Goal: Navigation & Orientation: Find specific page/section

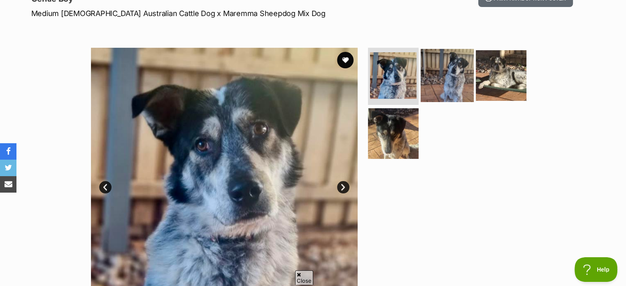
click at [443, 92] on img at bounding box center [447, 75] width 53 height 53
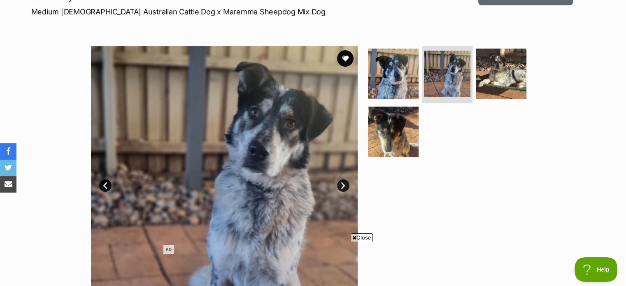
scroll to position [124, 0]
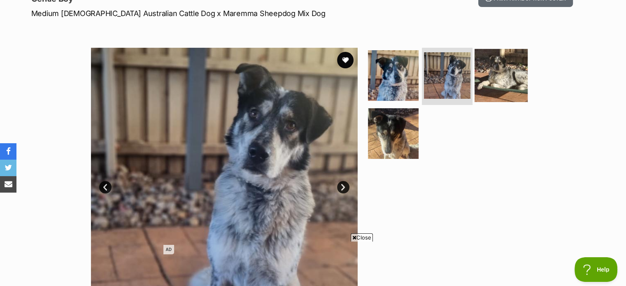
click at [496, 65] on img at bounding box center [501, 75] width 53 height 53
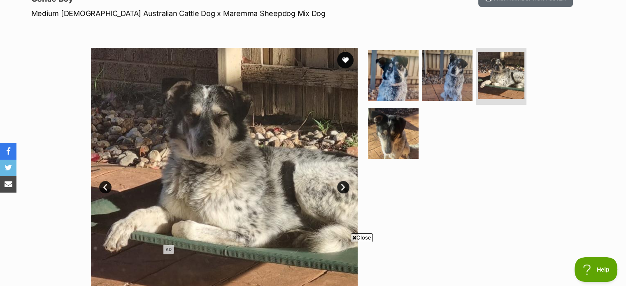
click at [361, 240] on span "Close" at bounding box center [362, 238] width 22 height 8
click at [456, 86] on img at bounding box center [447, 75] width 53 height 53
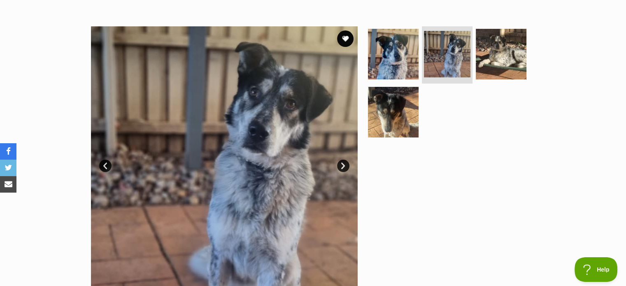
scroll to position [165, 0]
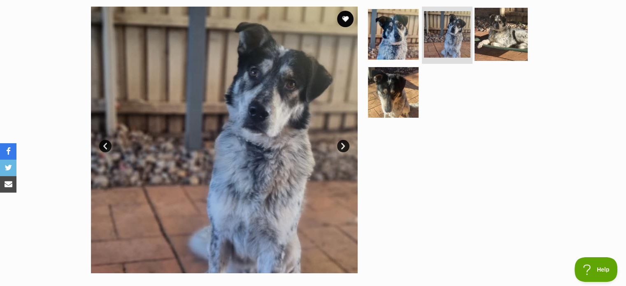
click at [486, 46] on img at bounding box center [501, 33] width 53 height 53
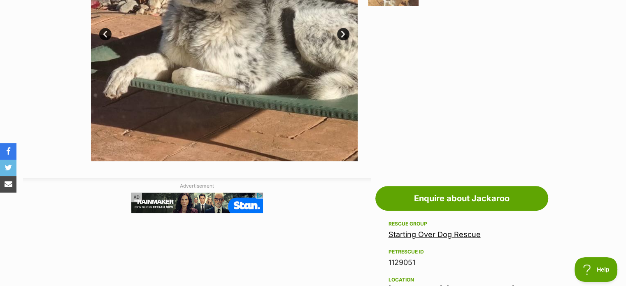
scroll to position [188, 0]
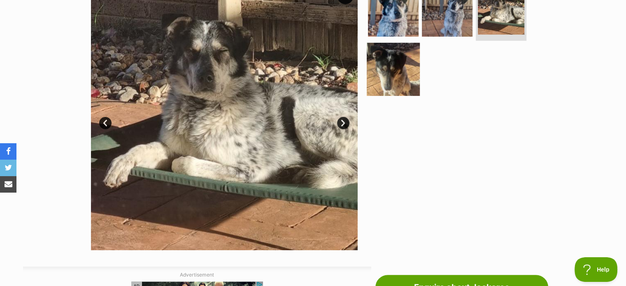
click at [396, 77] on img at bounding box center [393, 69] width 53 height 53
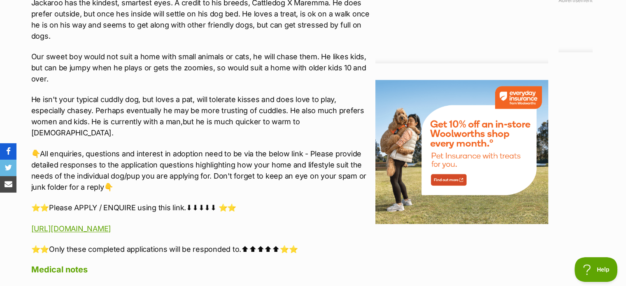
scroll to position [988, 0]
